Goal: Transaction & Acquisition: Purchase product/service

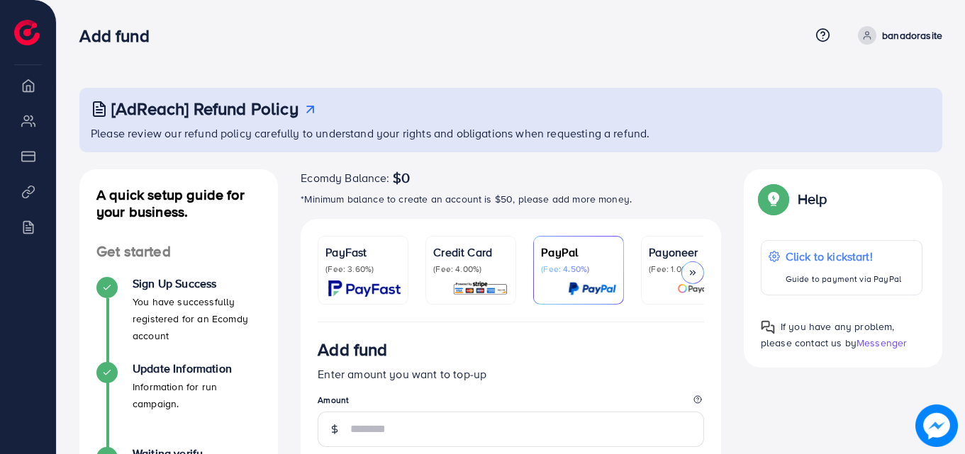
click at [449, 254] on p "Credit Card" at bounding box center [470, 252] width 75 height 17
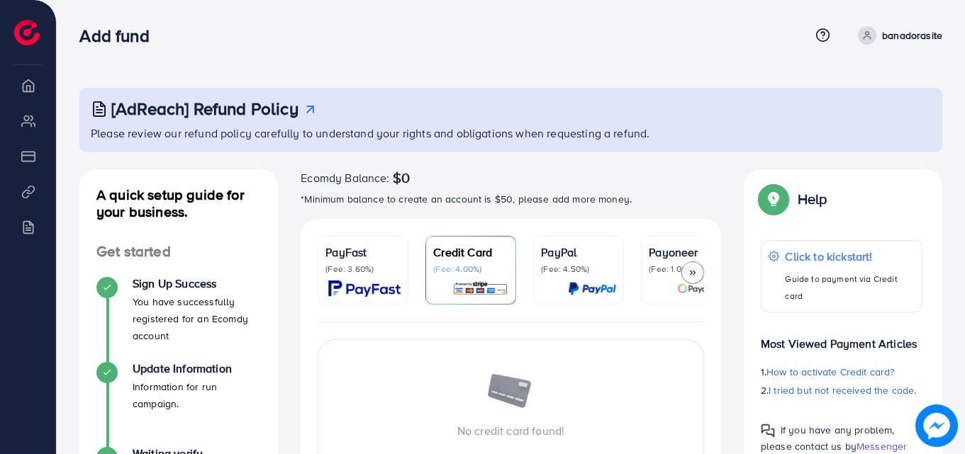
click at [874, 32] on span at bounding box center [867, 35] width 18 height 18
click at [839, 75] on link "Log out" at bounding box center [874, 85] width 135 height 32
